Goal: Task Accomplishment & Management: Use online tool/utility

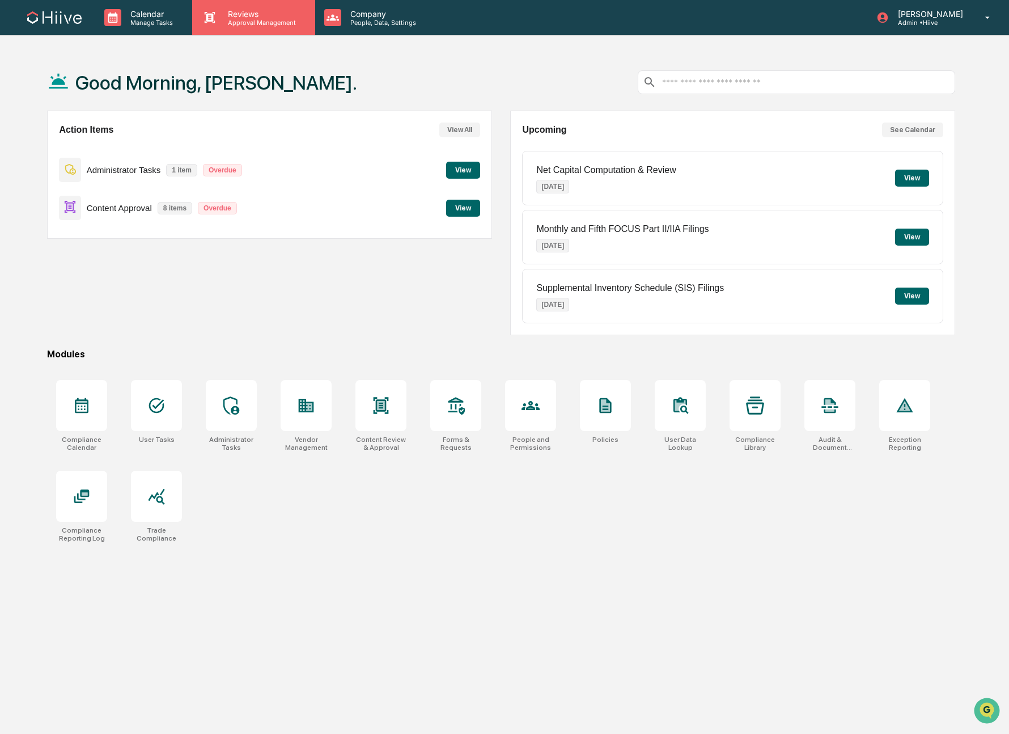
click at [256, 15] on p "Reviews" at bounding box center [260, 14] width 83 height 10
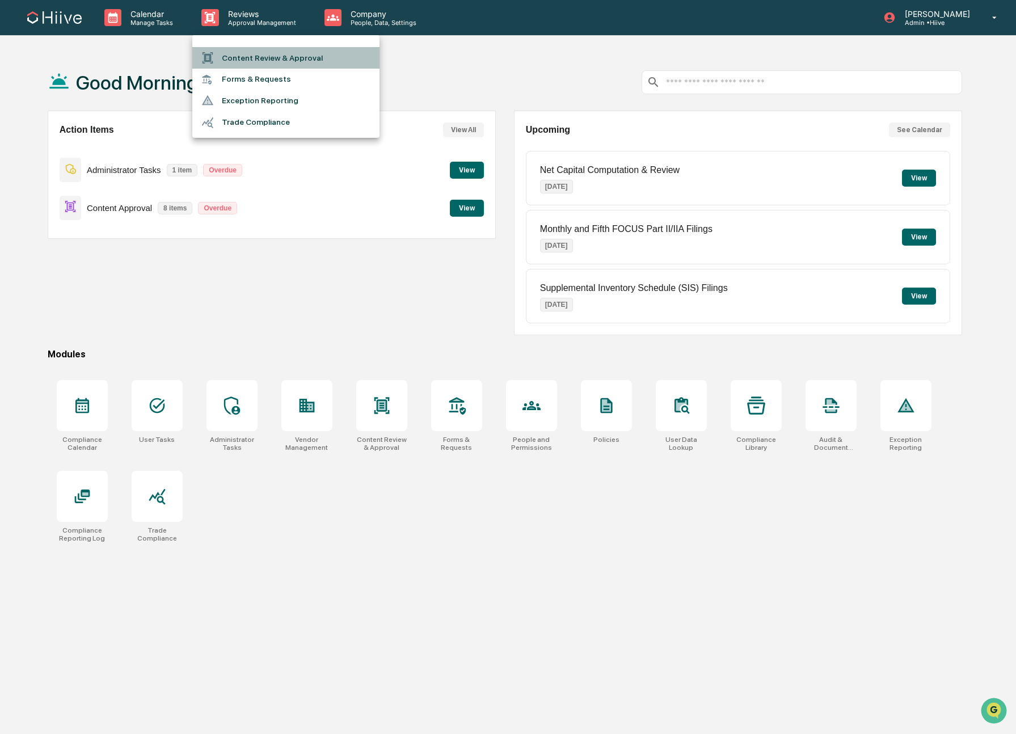
click at [250, 54] on li "Content Review & Approval" at bounding box center [285, 58] width 187 height 22
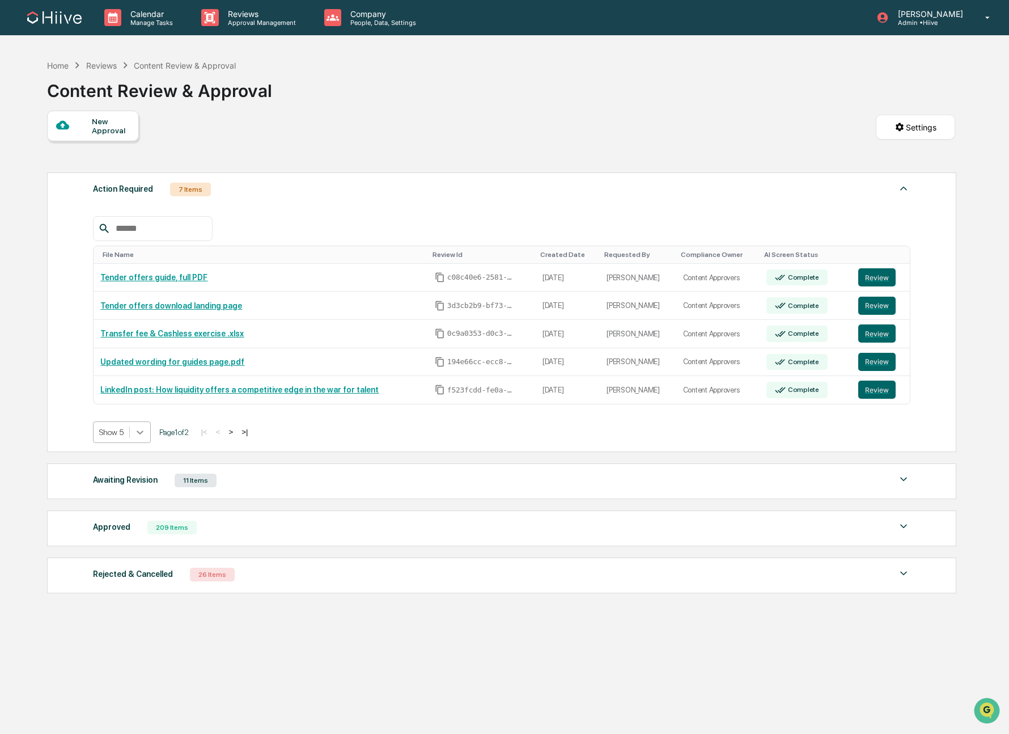
click at [144, 436] on icon at bounding box center [139, 431] width 11 height 11
click at [121, 479] on div "Show 10" at bounding box center [123, 479] width 60 height 18
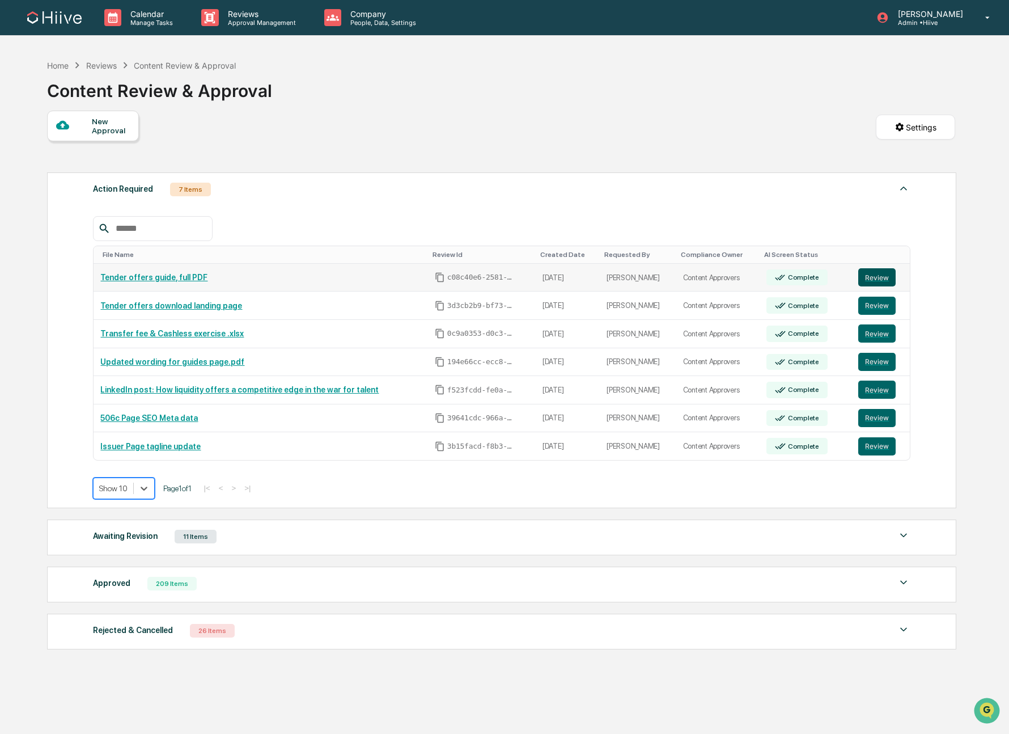
click at [878, 280] on button "Review" at bounding box center [877, 277] width 37 height 18
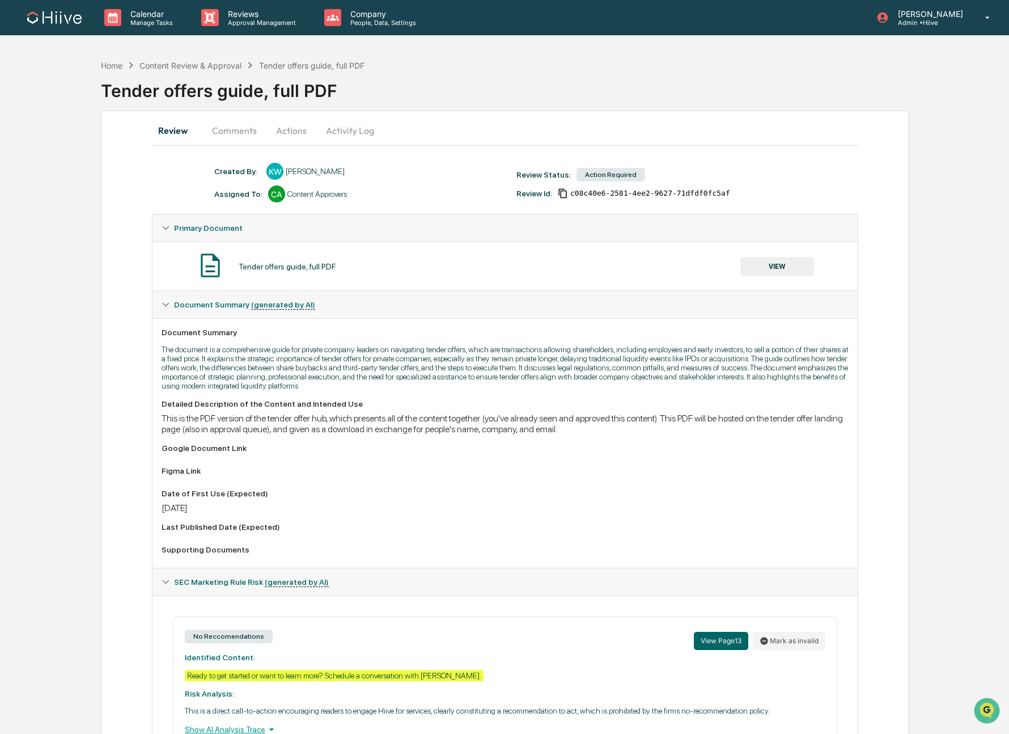
click at [220, 130] on button "Comments" at bounding box center [234, 130] width 63 height 27
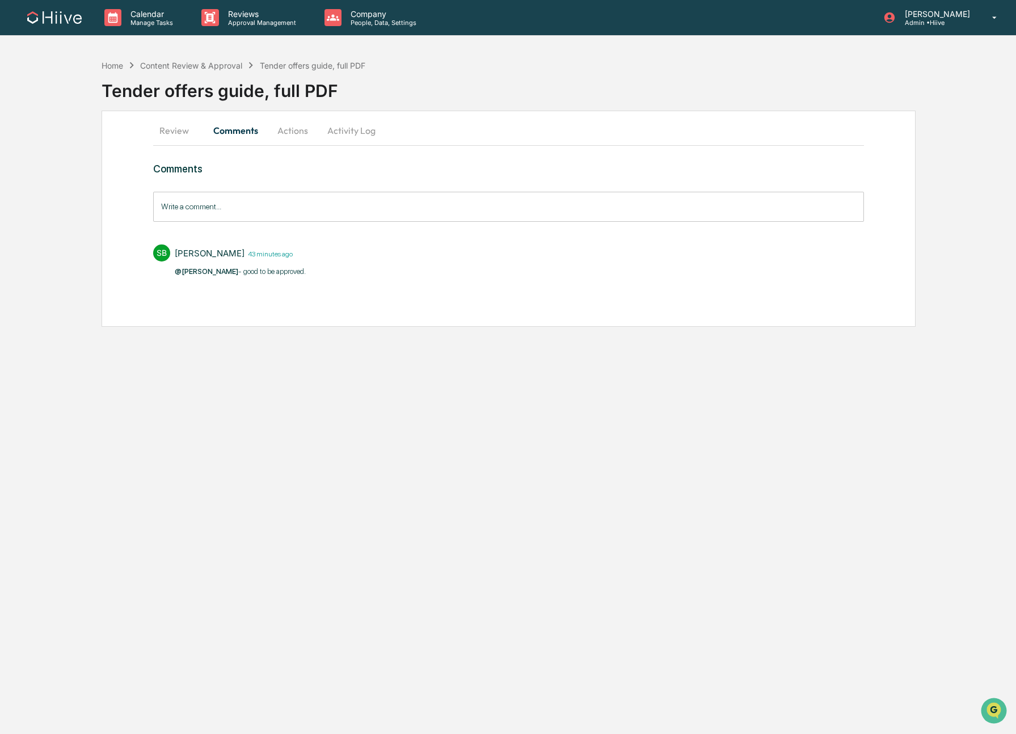
click at [285, 126] on button "Actions" at bounding box center [292, 130] width 51 height 27
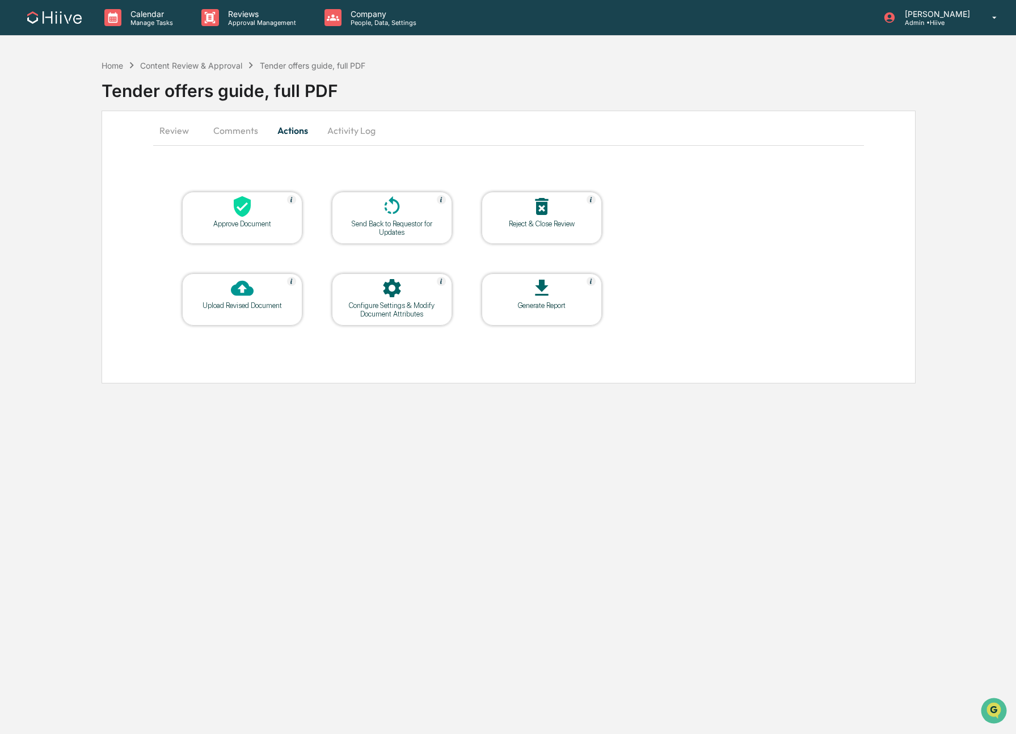
click at [260, 206] on div at bounding box center [241, 207] width 113 height 24
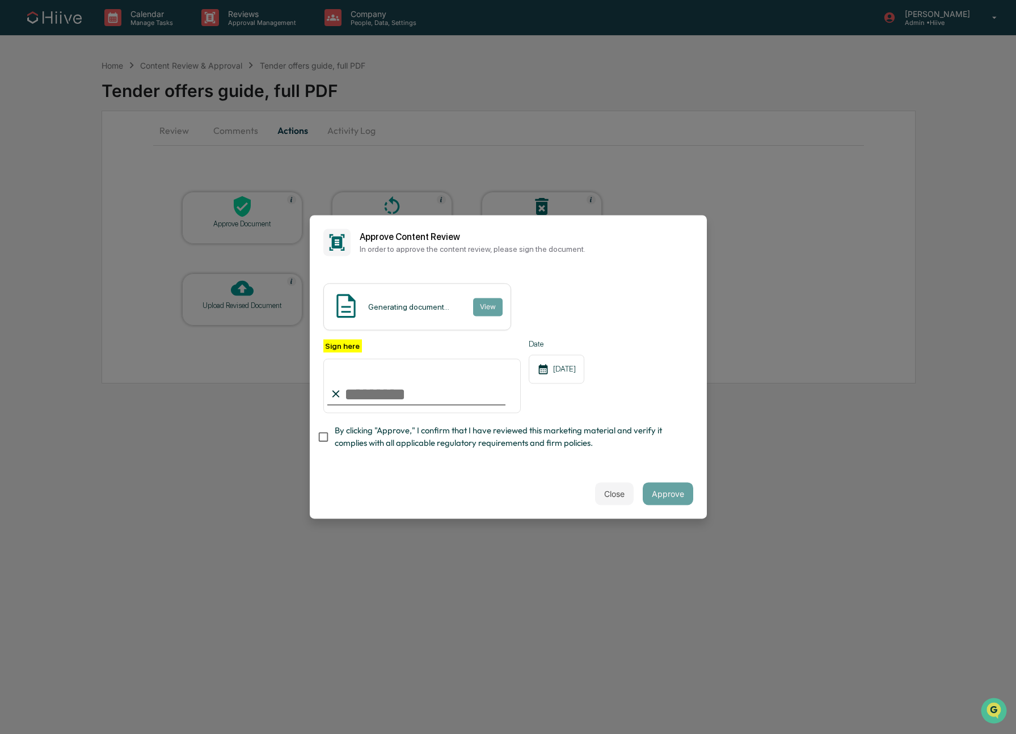
type input "**********"
click at [414, 436] on span "By clicking "Approve," I confirm that I have reviewed this marketing material a…" at bounding box center [509, 437] width 349 height 26
click at [680, 489] on button "Approve" at bounding box center [667, 494] width 50 height 23
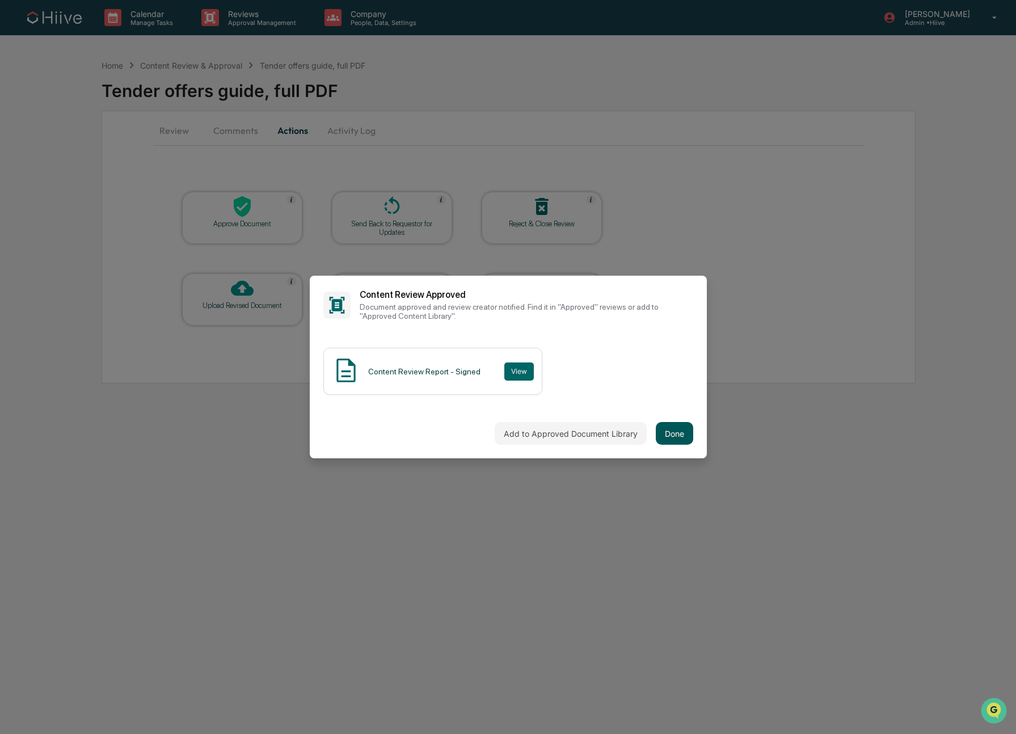
click at [673, 434] on button "Done" at bounding box center [674, 433] width 37 height 23
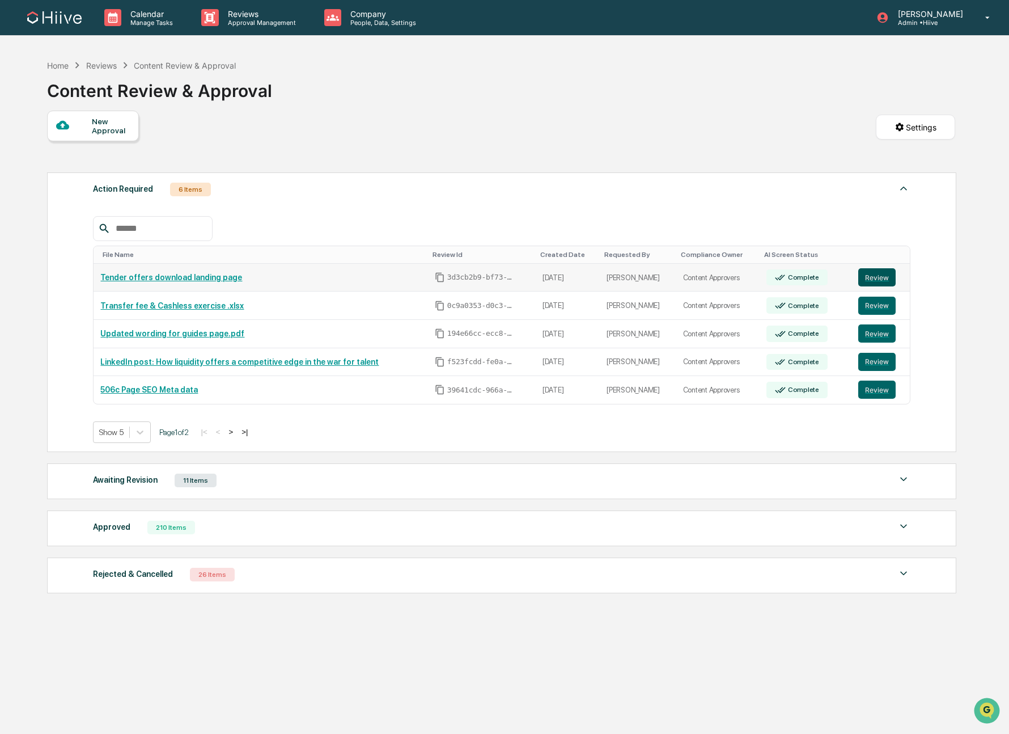
click at [883, 276] on button "Review" at bounding box center [877, 277] width 37 height 18
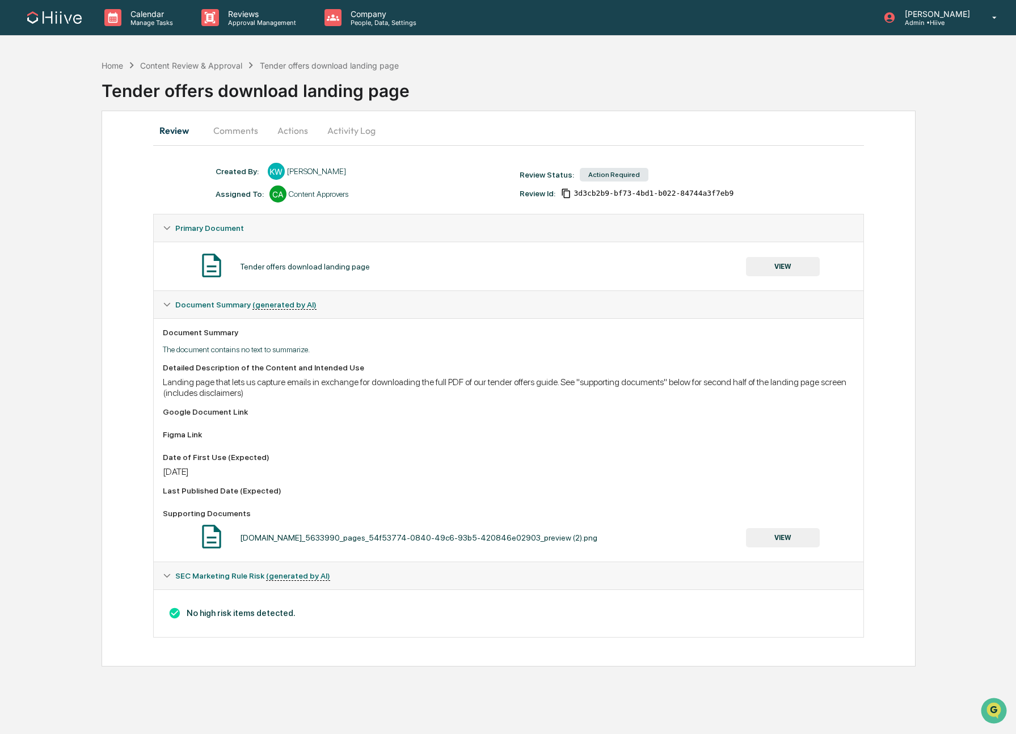
click at [230, 129] on button "Comments" at bounding box center [235, 130] width 63 height 27
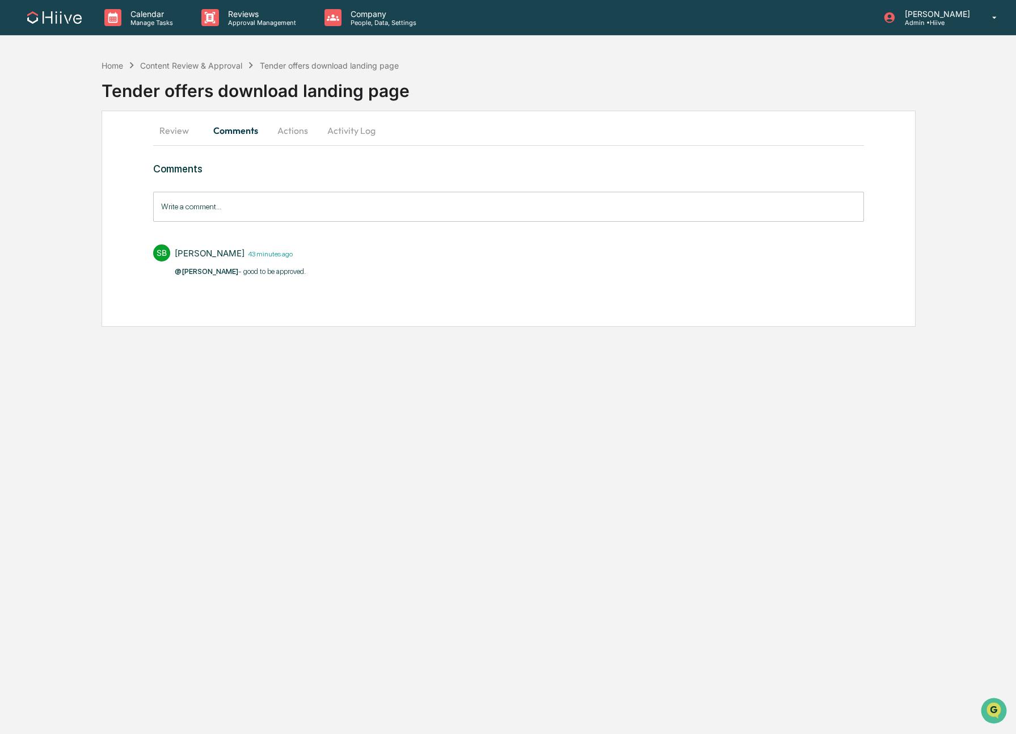
click at [303, 129] on button "Actions" at bounding box center [292, 130] width 51 height 27
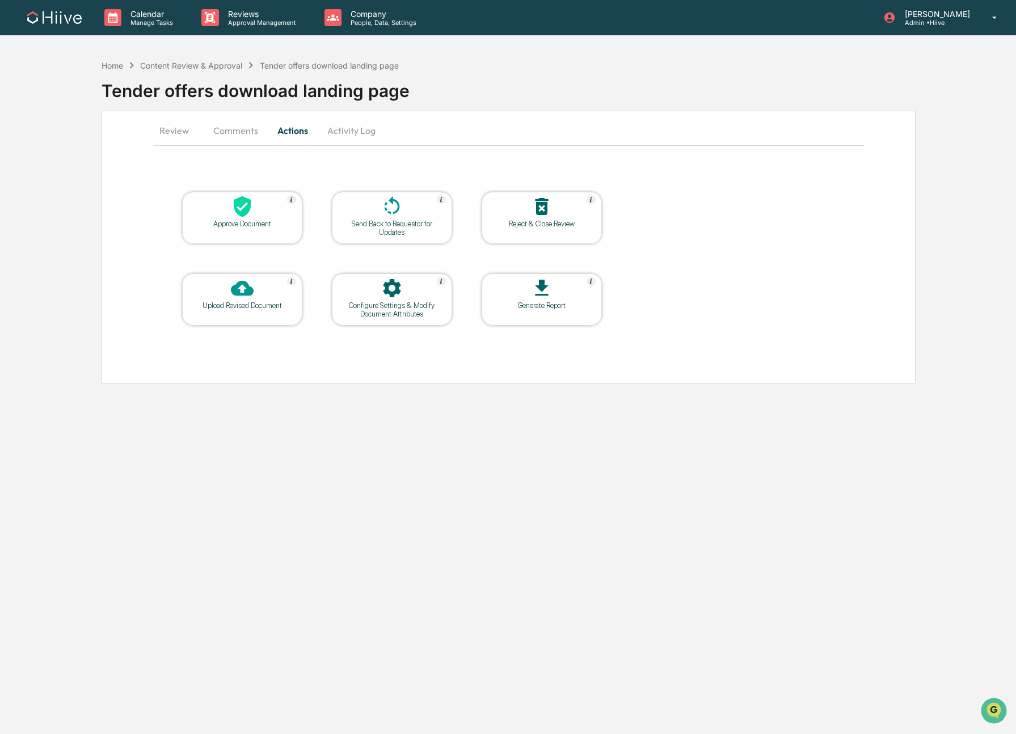
click at [246, 229] on div "Approve Document" at bounding box center [242, 218] width 120 height 52
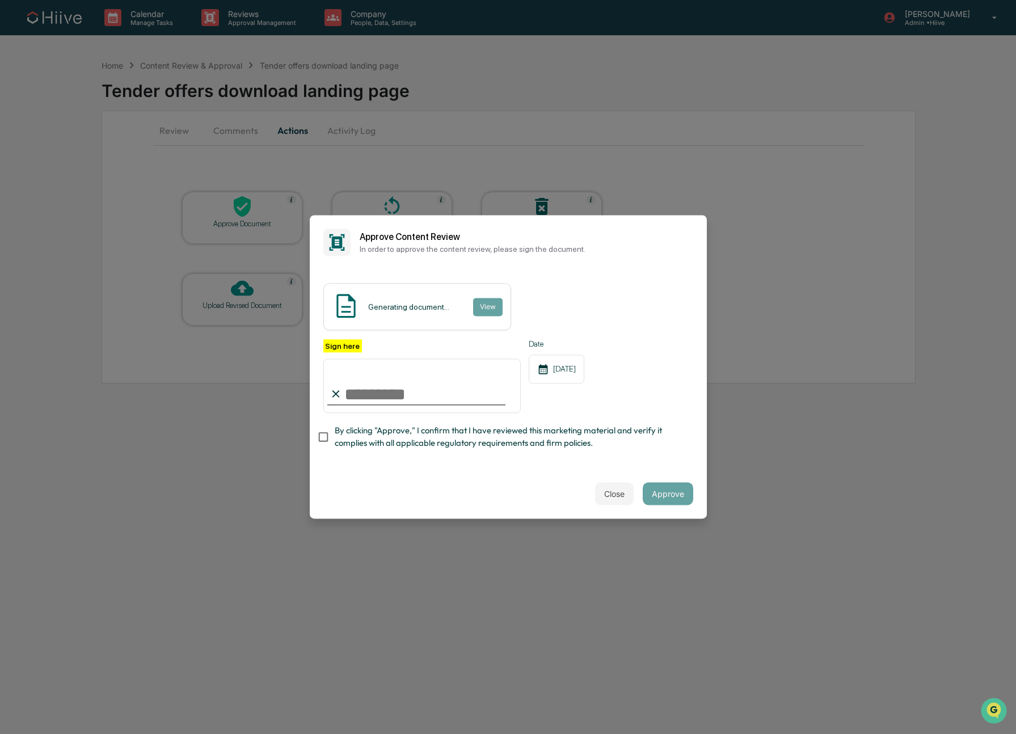
type input "**********"
click at [418, 434] on span "By clicking "Approve," I confirm that I have reviewed this marketing material a…" at bounding box center [509, 437] width 349 height 26
click at [402, 431] on span "By clicking "Approve," I confirm that I have reviewed this marketing material a…" at bounding box center [509, 437] width 349 height 26
click at [363, 430] on span "By clicking "Approve," I confirm that I have reviewed this marketing material a…" at bounding box center [509, 437] width 349 height 26
click at [667, 498] on button "Approve" at bounding box center [667, 494] width 50 height 23
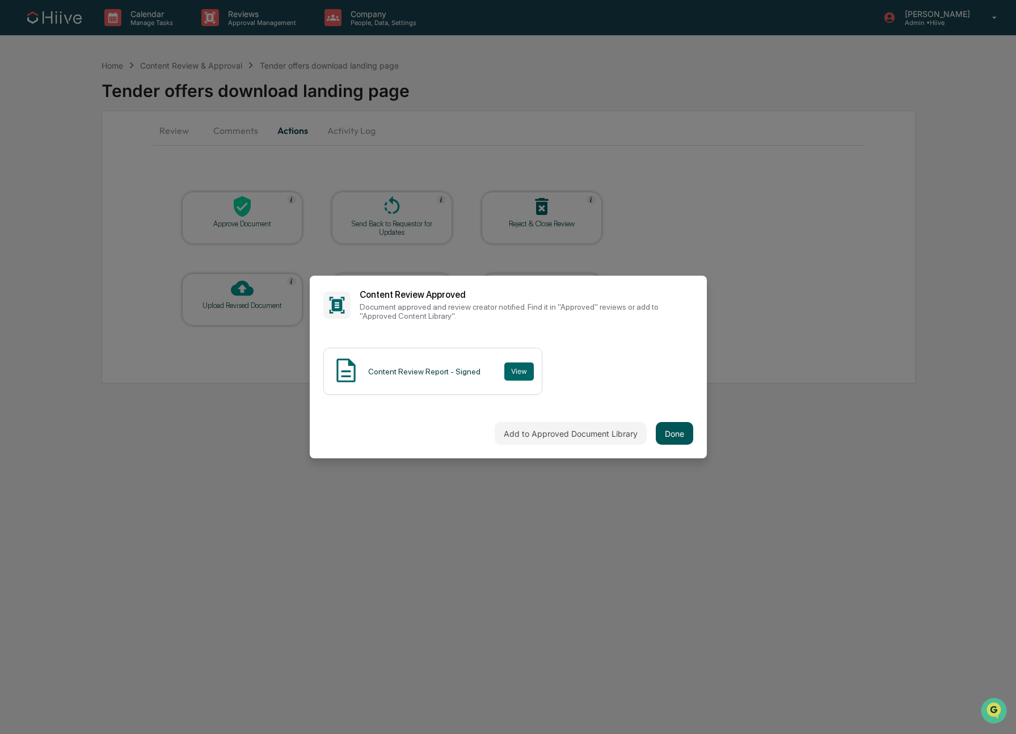
click at [669, 437] on button "Done" at bounding box center [674, 433] width 37 height 23
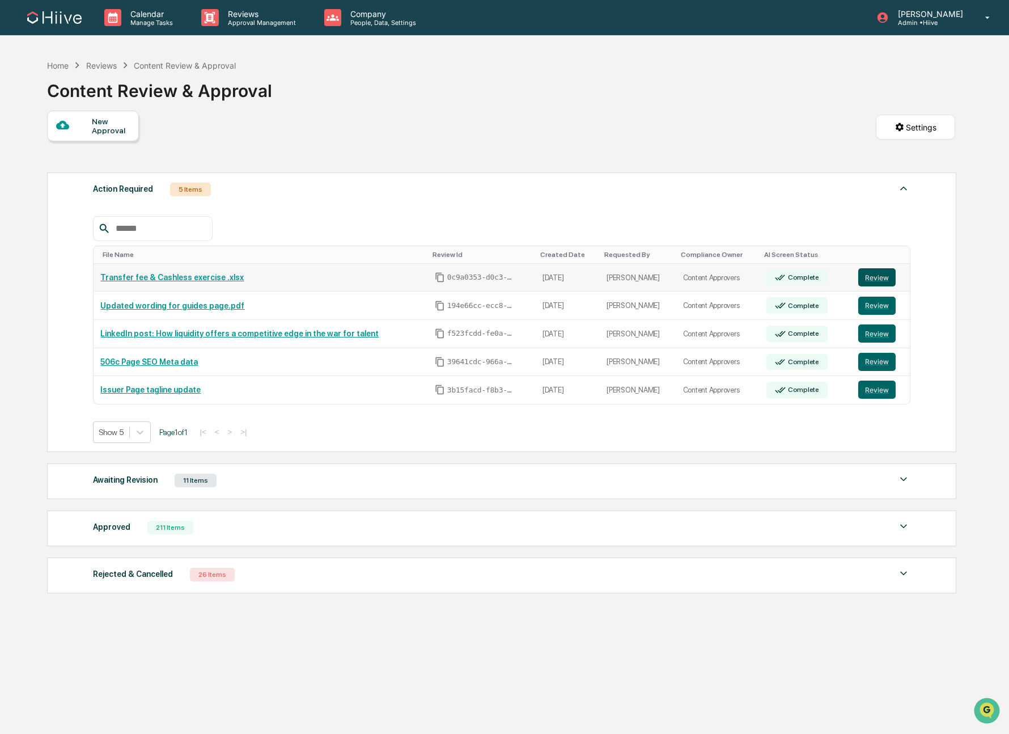
click at [877, 277] on button "Review" at bounding box center [877, 277] width 37 height 18
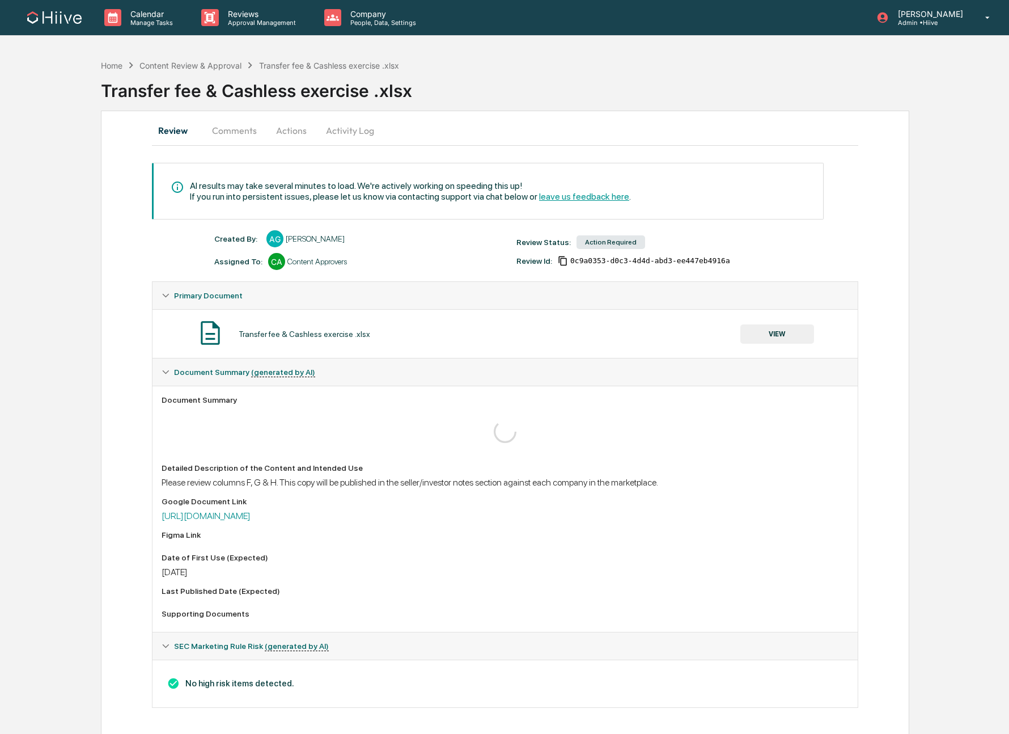
click at [297, 130] on button "Actions" at bounding box center [291, 130] width 51 height 27
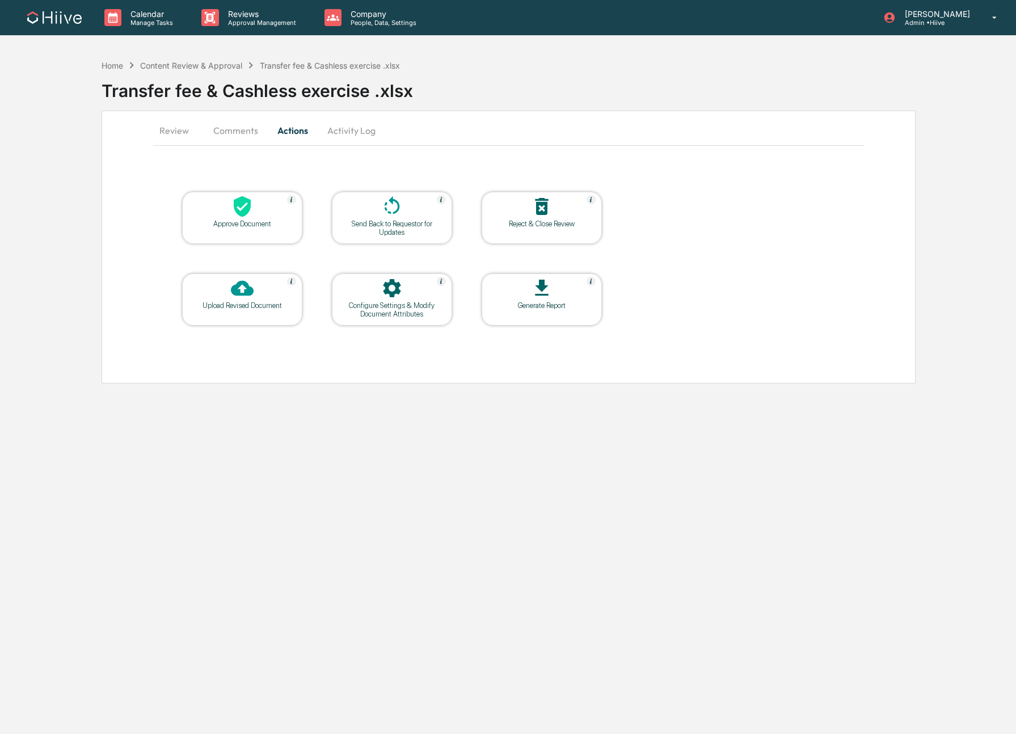
click at [236, 210] on icon at bounding box center [242, 206] width 17 height 21
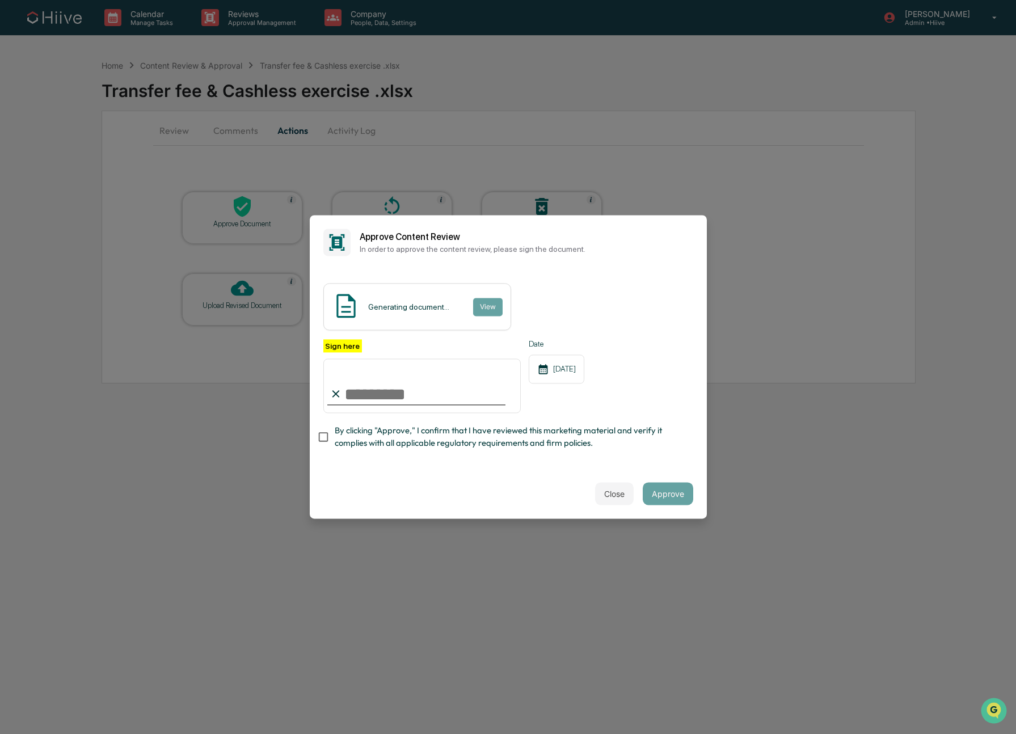
type input "**********"
click at [669, 494] on button "Approve" at bounding box center [667, 494] width 50 height 23
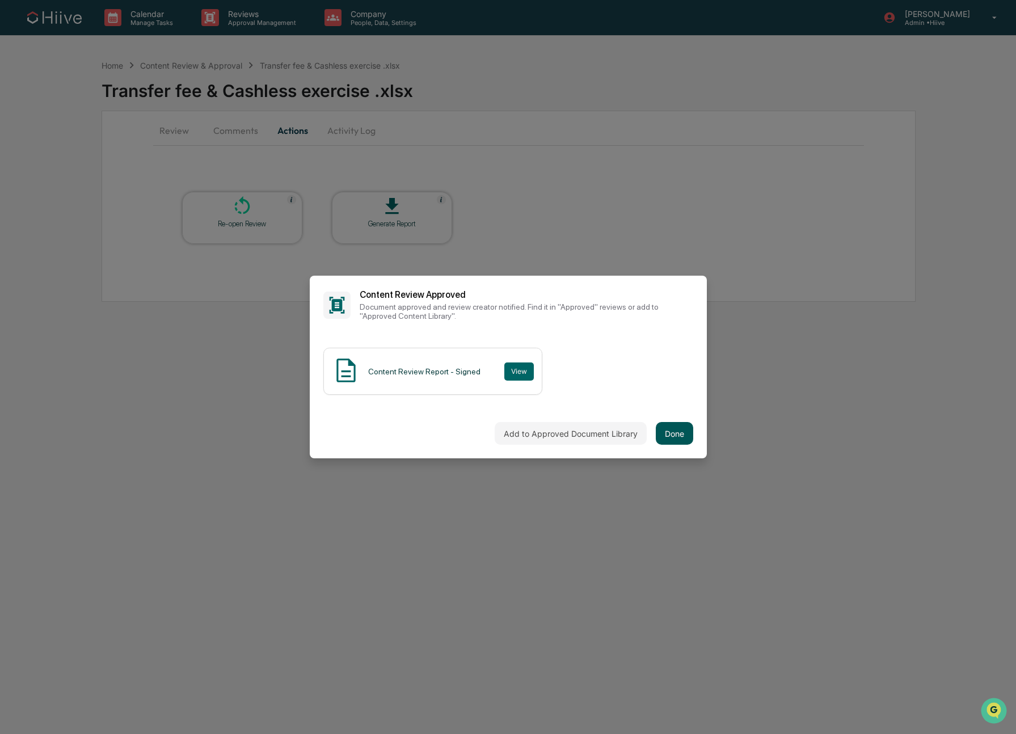
click at [674, 436] on button "Done" at bounding box center [674, 433] width 37 height 23
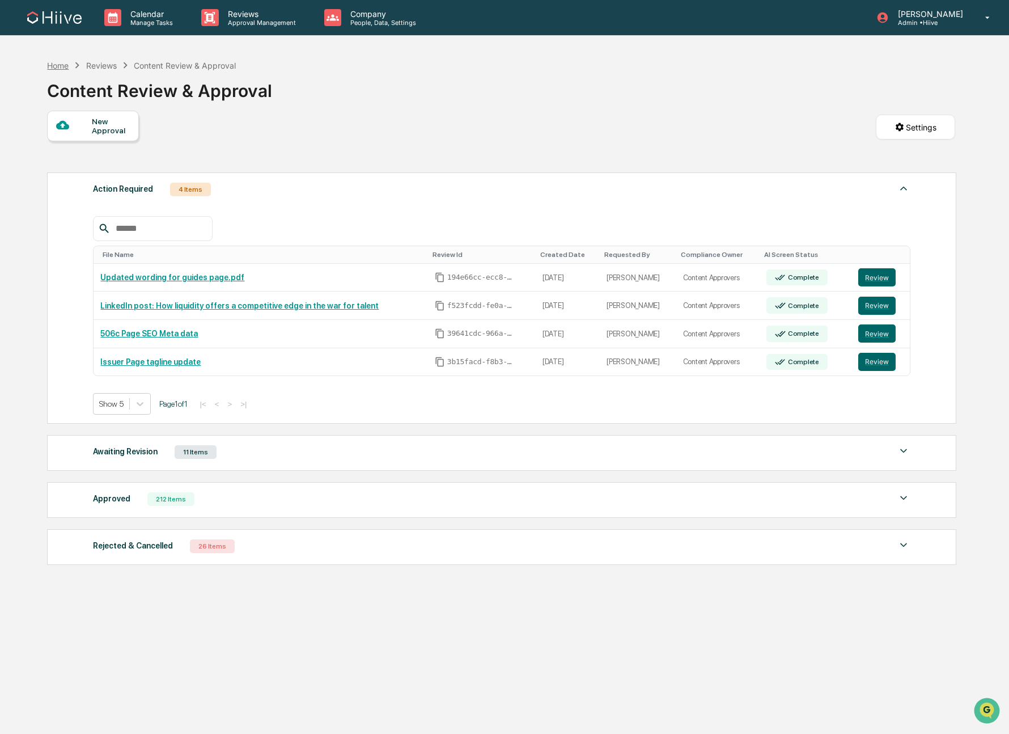
click at [61, 68] on div "Home" at bounding box center [58, 66] width 22 height 10
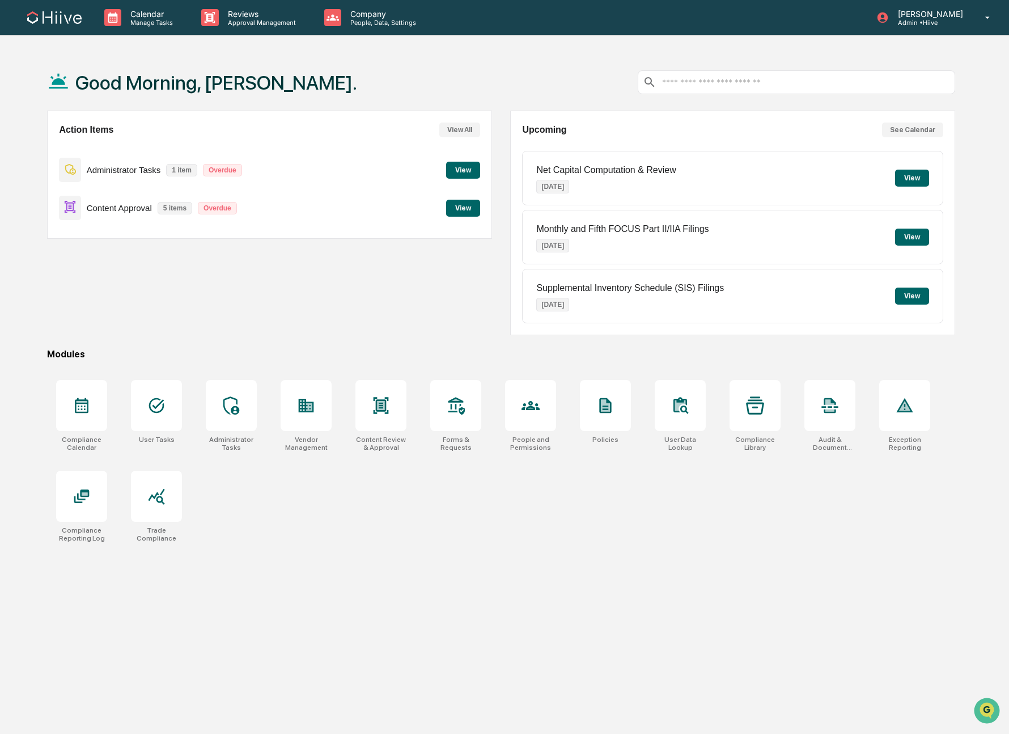
click at [463, 166] on button "View" at bounding box center [463, 170] width 34 height 17
